Goal: Information Seeking & Learning: Learn about a topic

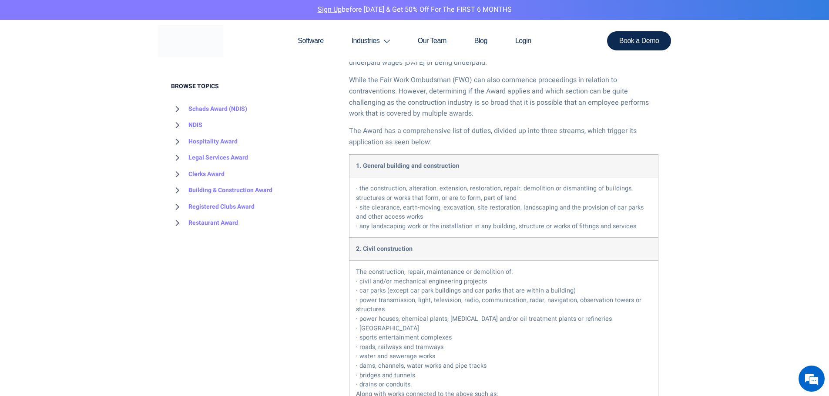
scroll to position [593, 0]
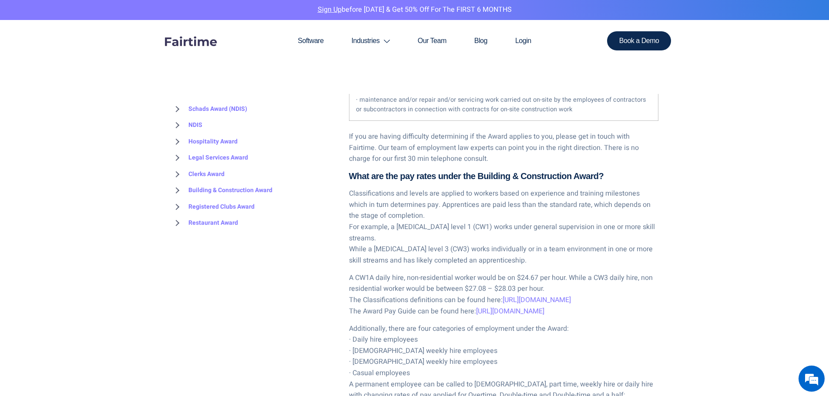
scroll to position [1170, 0]
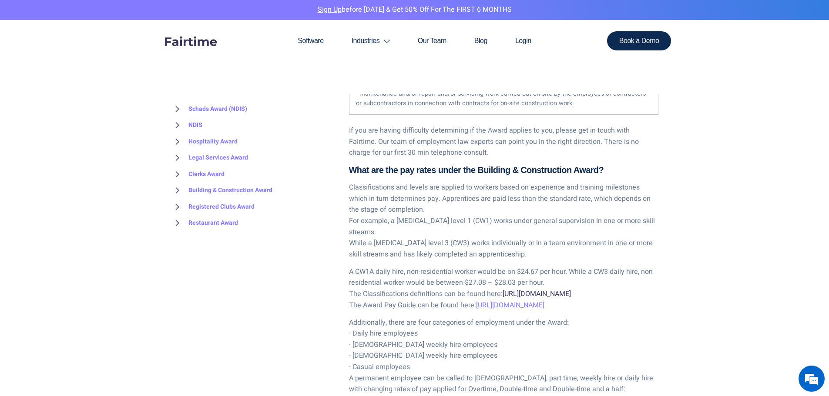
click at [503, 289] on link "[URL][DOMAIN_NAME]" at bounding box center [537, 294] width 68 height 10
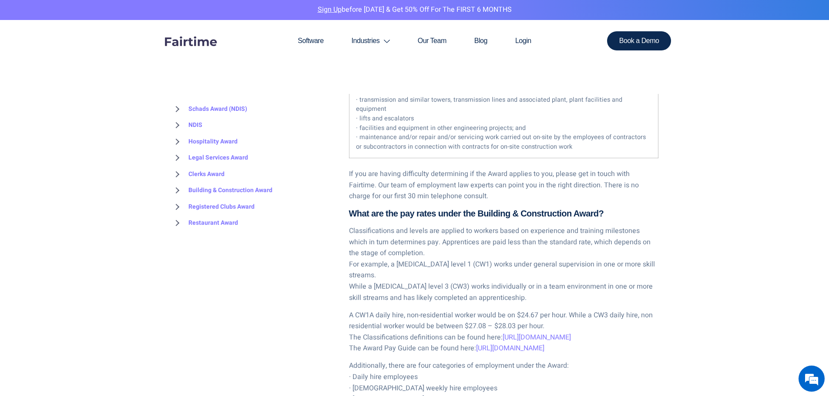
scroll to position [1214, 0]
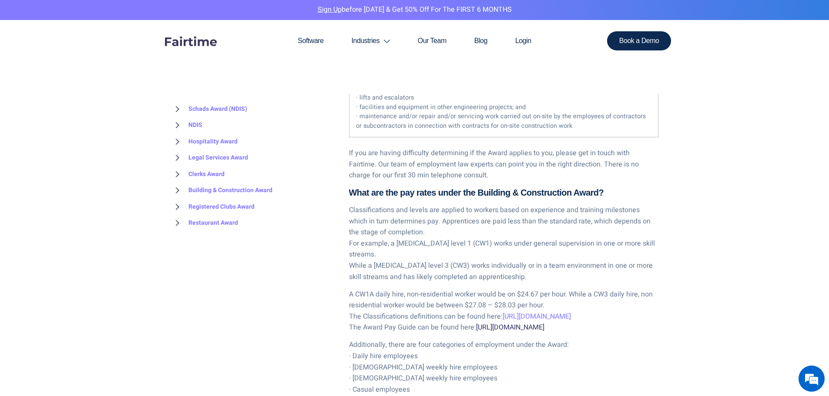
click at [476, 331] on link "[URL][DOMAIN_NAME]" at bounding box center [510, 327] width 68 height 10
